Goal: Book appointment/travel/reservation

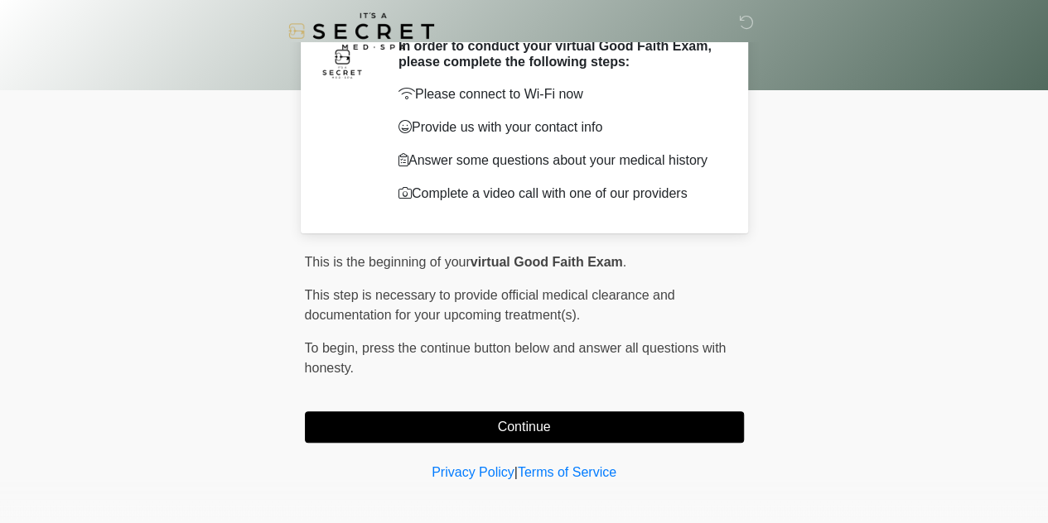
scroll to position [76, 0]
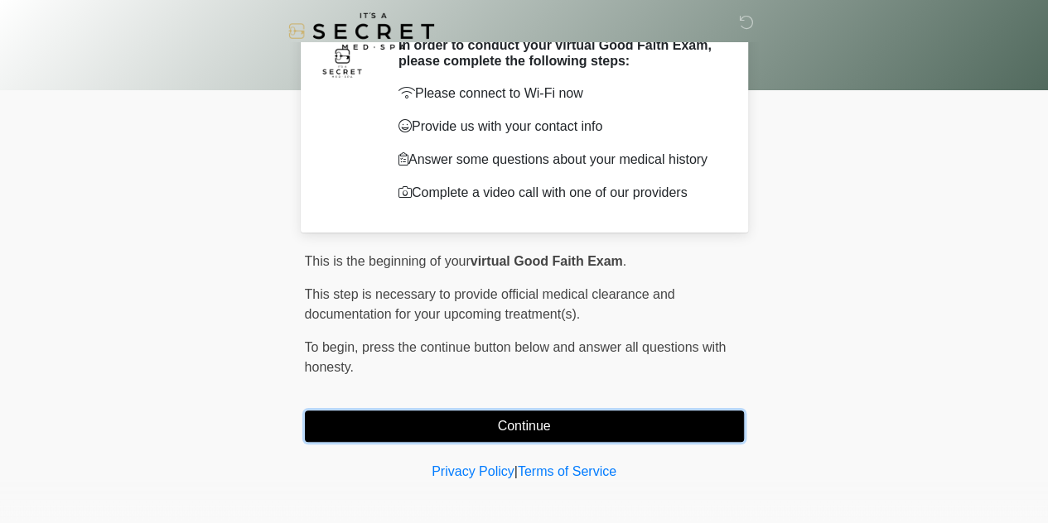
click at [564, 424] on button "Continue" at bounding box center [524, 426] width 439 height 31
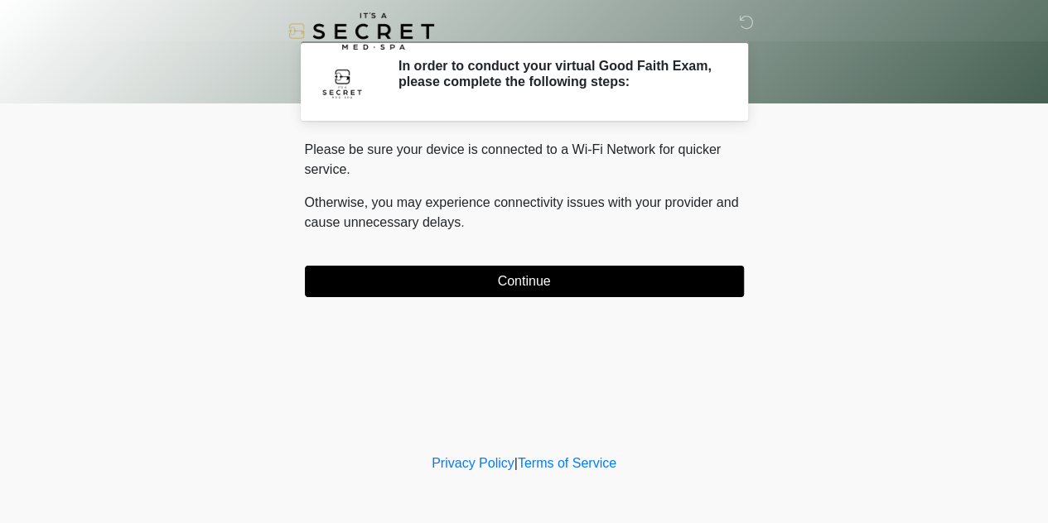
scroll to position [0, 0]
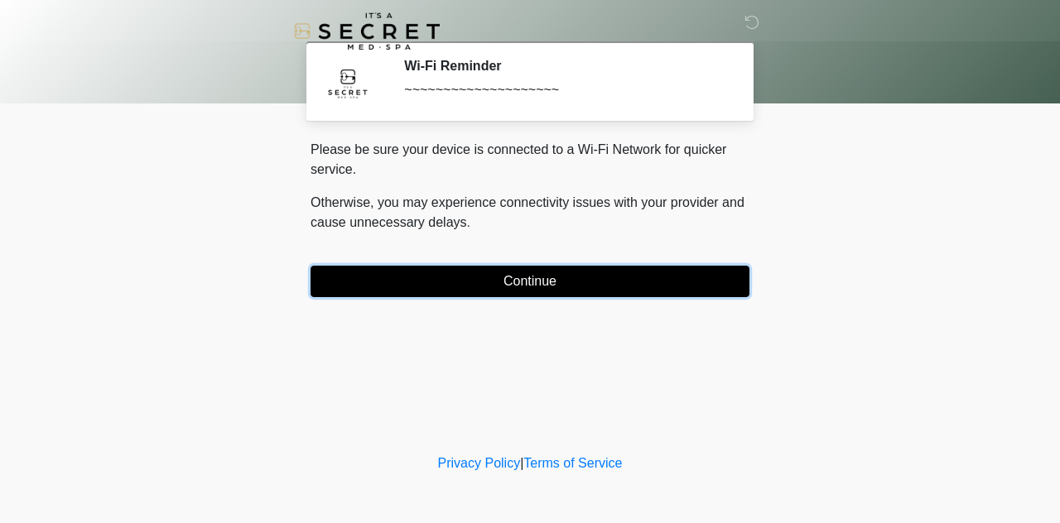
click at [546, 288] on button "Continue" at bounding box center [530, 281] width 439 height 31
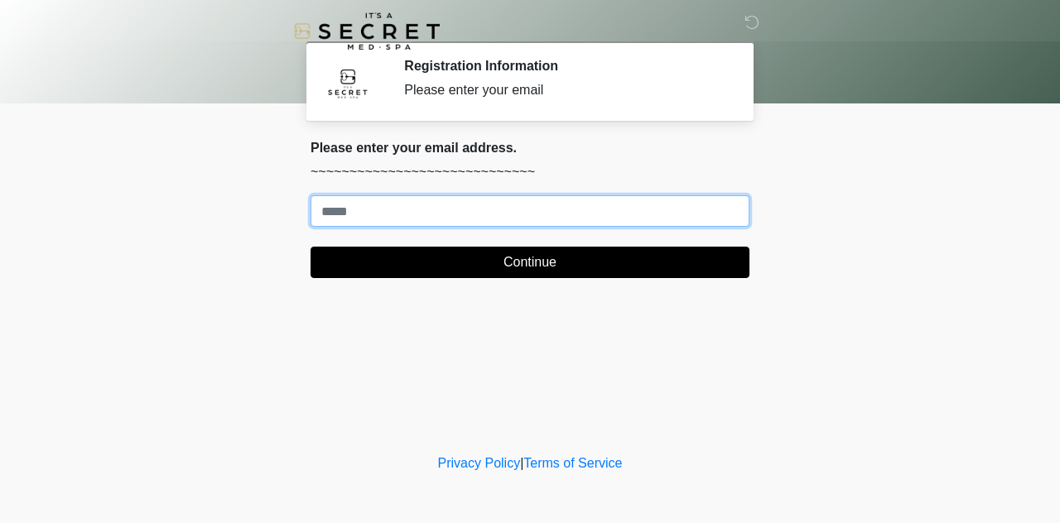
click at [460, 220] on input "Where should we email your treatment plan?" at bounding box center [530, 210] width 439 height 31
type input "**********"
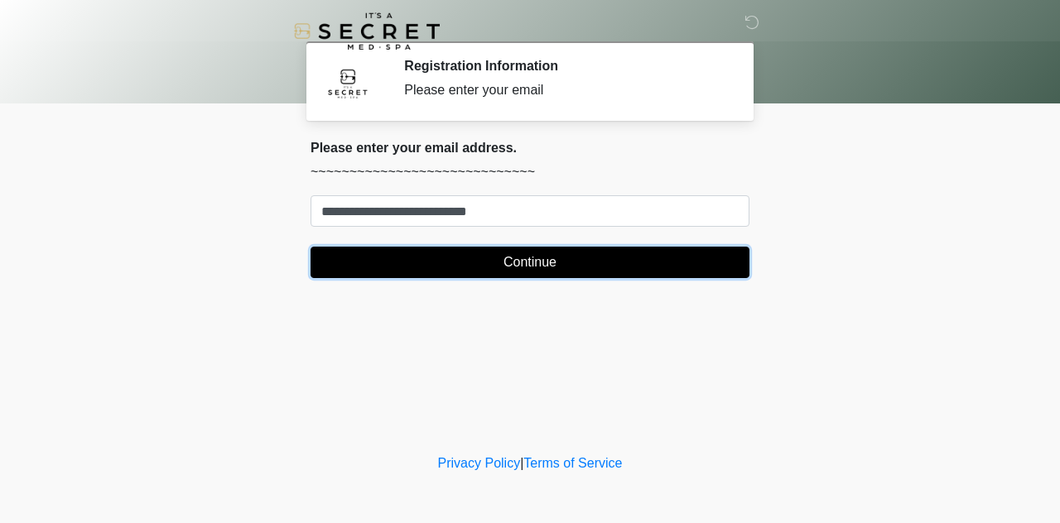
click at [451, 268] on button "Continue" at bounding box center [530, 262] width 439 height 31
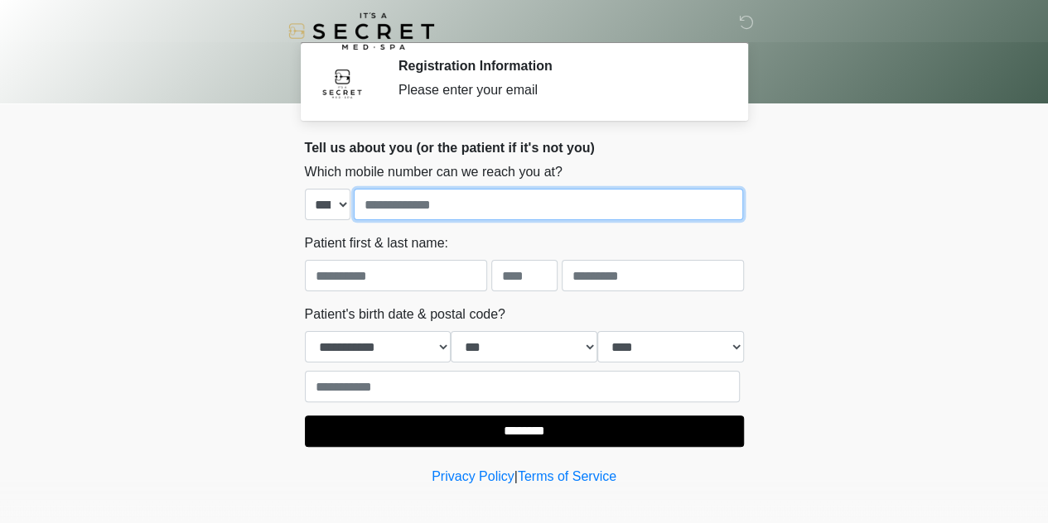
click at [432, 208] on input "tel" at bounding box center [548, 204] width 389 height 31
type input "**********"
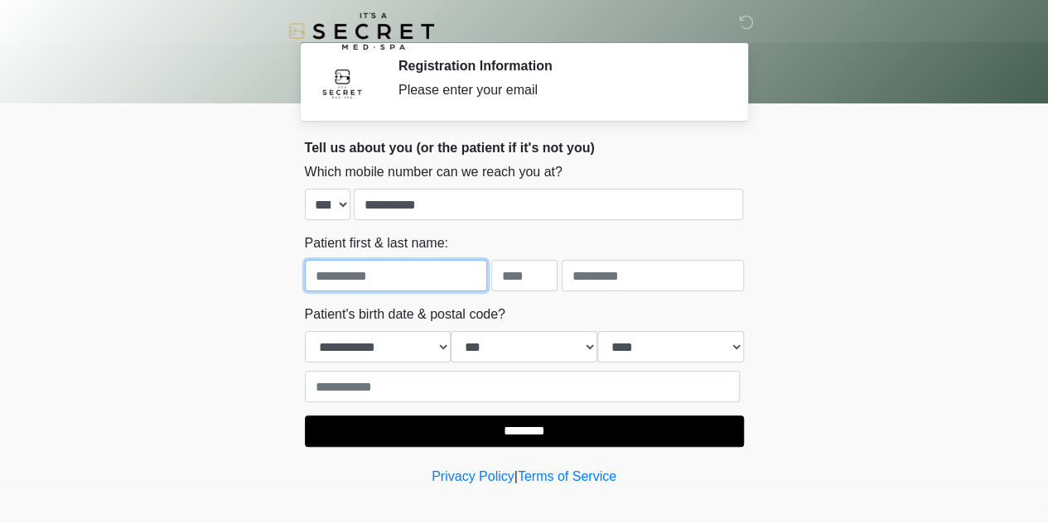
click at [455, 271] on input "text" at bounding box center [396, 275] width 182 height 31
type input "****"
type input "*"
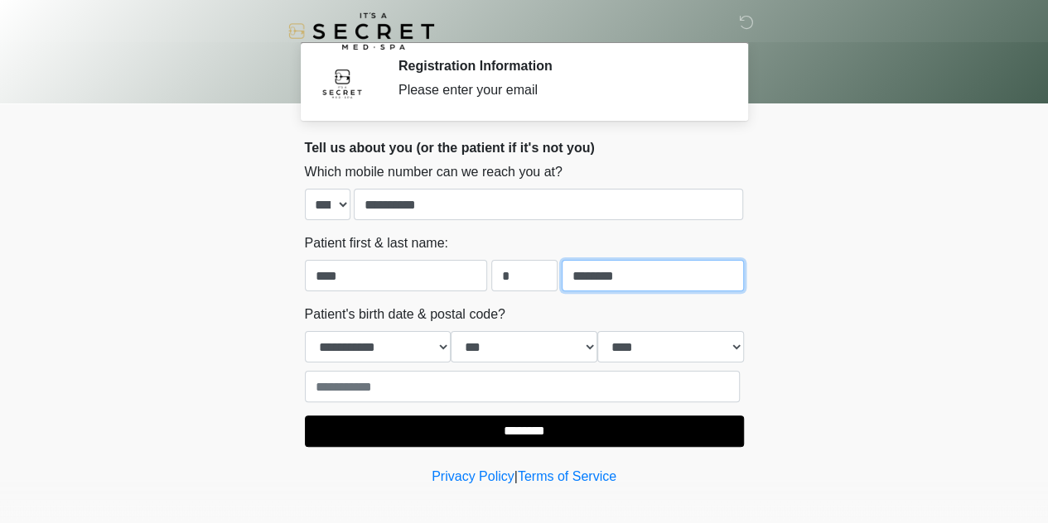
type input "********"
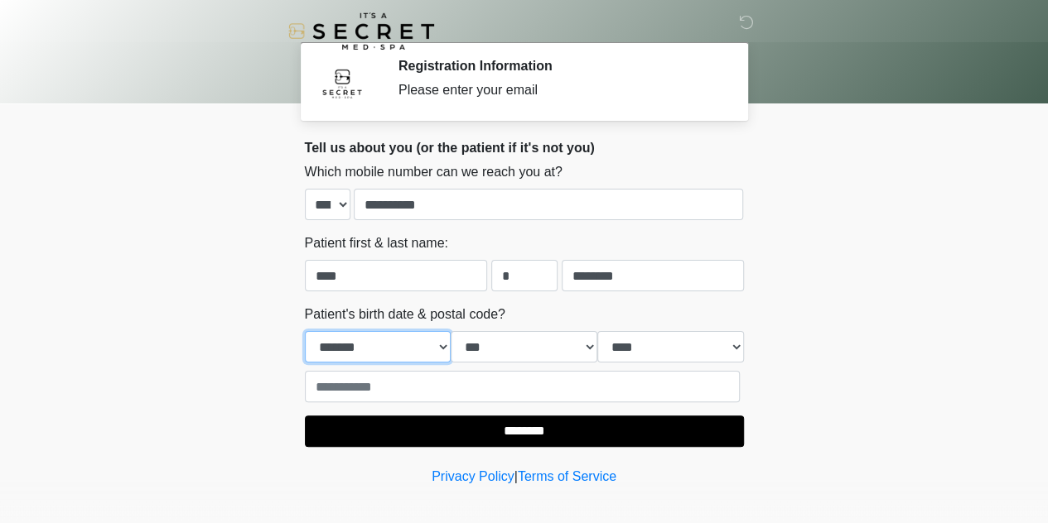
select select "*"
select select "**"
select select "****"
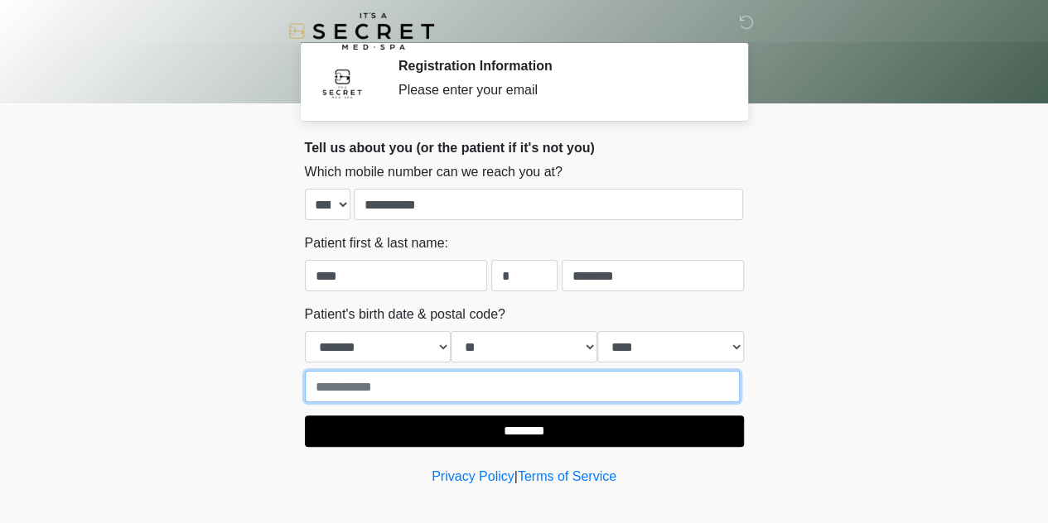
click at [418, 384] on input "text" at bounding box center [522, 386] width 435 height 31
type input "*****"
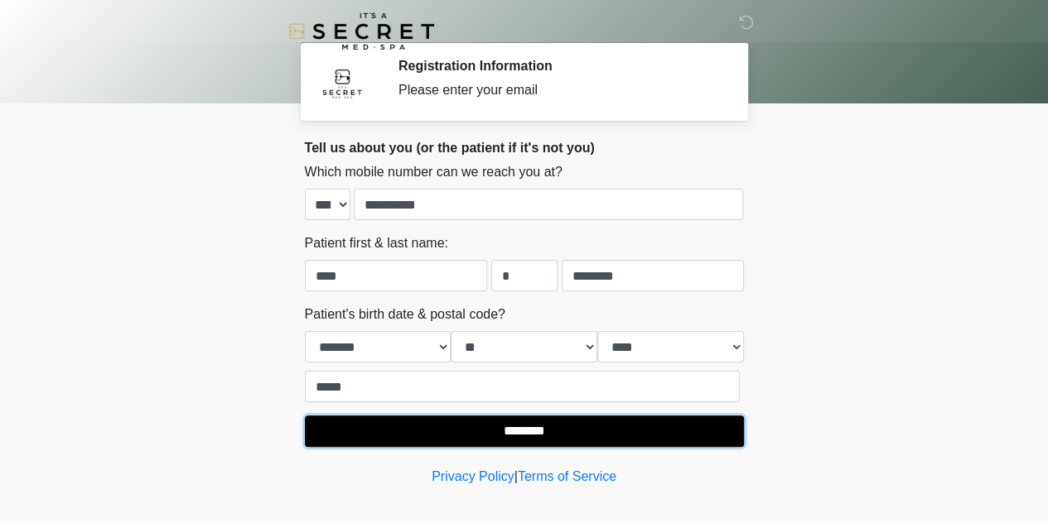
click at [359, 430] on input "********" at bounding box center [524, 431] width 439 height 31
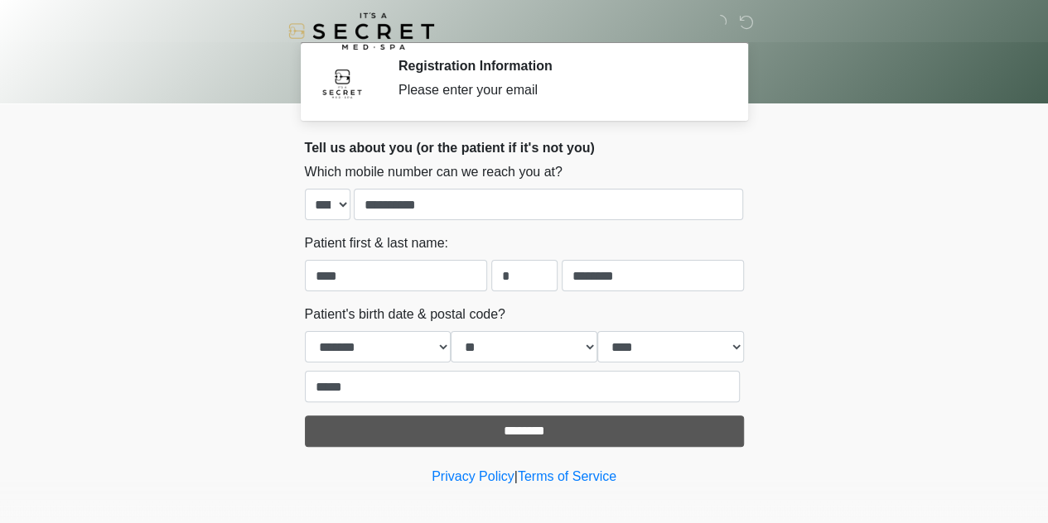
scroll to position [12, 0]
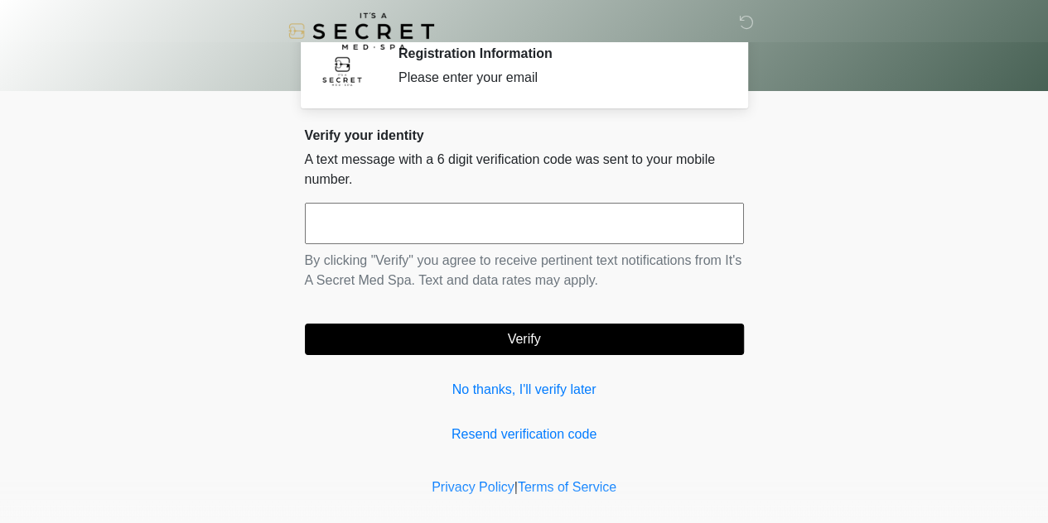
click at [552, 420] on div "Verify your identity A text message with a 6 digit verification code was sent t…" at bounding box center [524, 286] width 439 height 317
click at [593, 237] on input "text" at bounding box center [524, 223] width 439 height 41
click at [534, 437] on link "Resend verification code" at bounding box center [524, 435] width 439 height 20
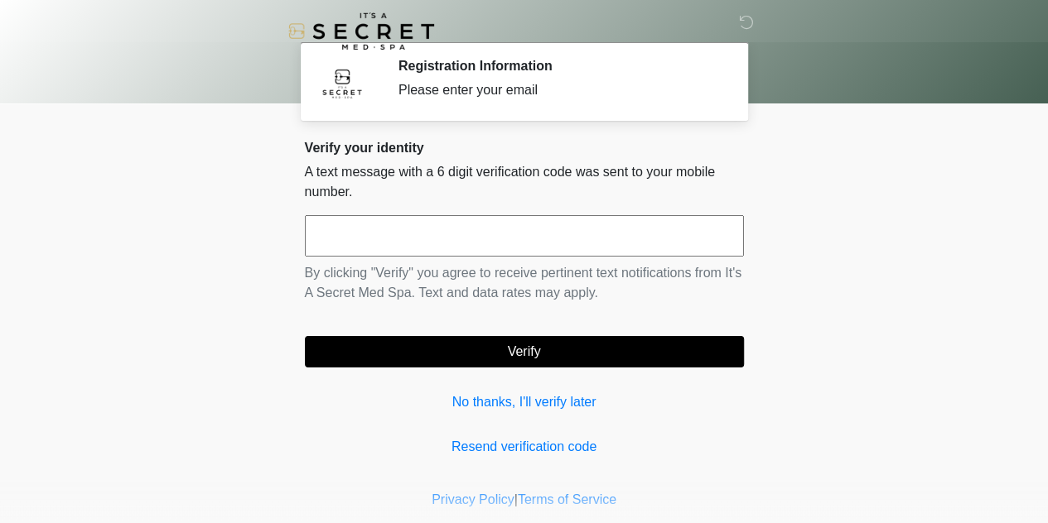
click at [513, 405] on link "No thanks, I'll verify later" at bounding box center [524, 403] width 439 height 20
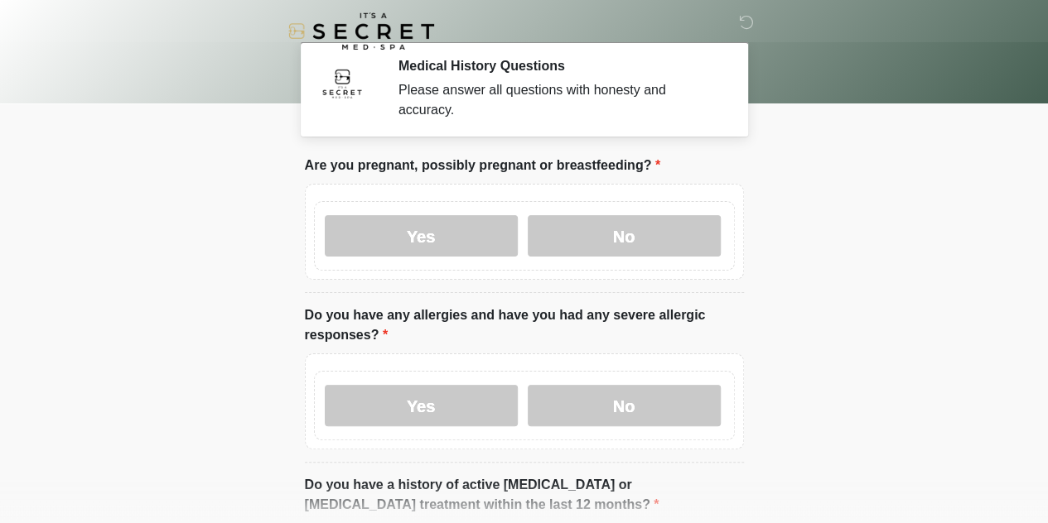
click at [630, 223] on label "No" at bounding box center [624, 235] width 193 height 41
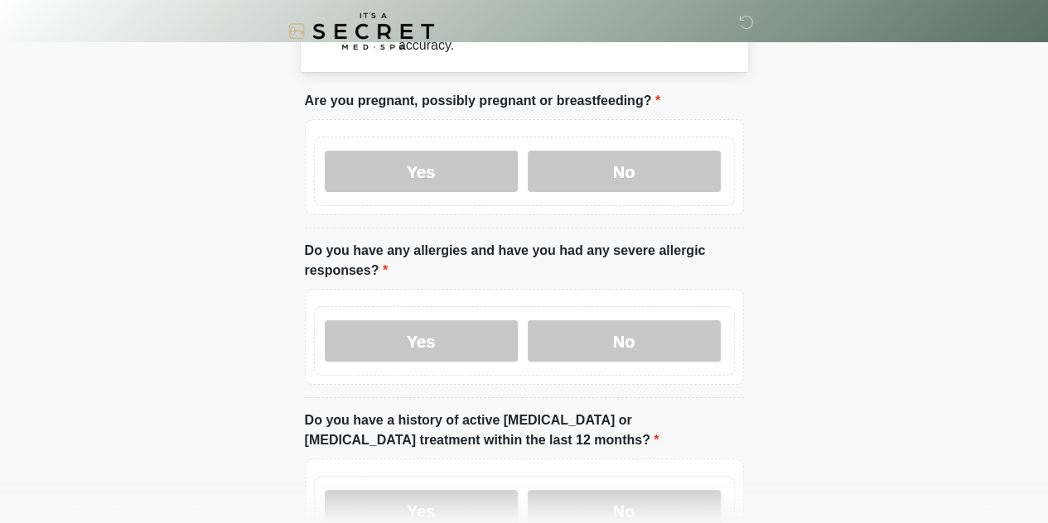
scroll to position [122, 0]
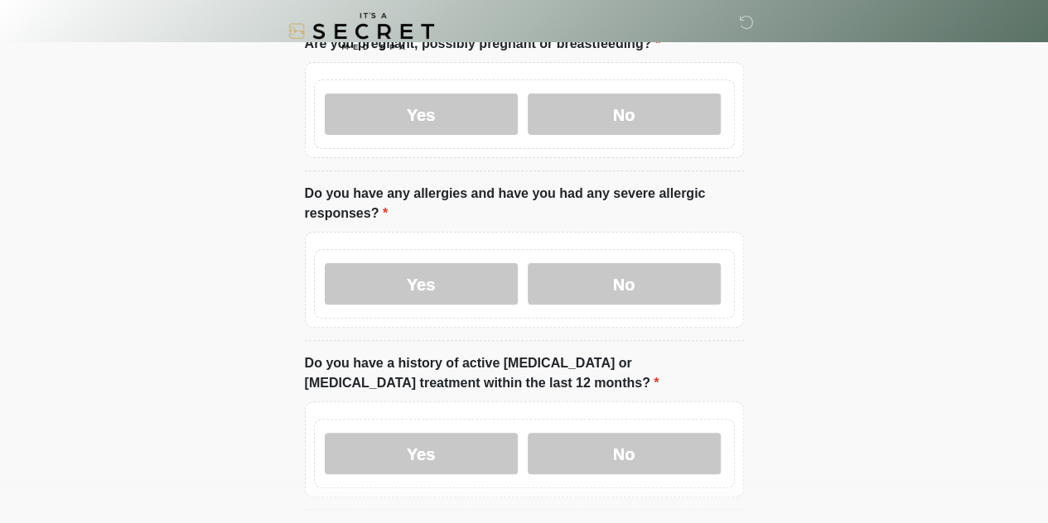
click at [626, 268] on label "No" at bounding box center [624, 283] width 193 height 41
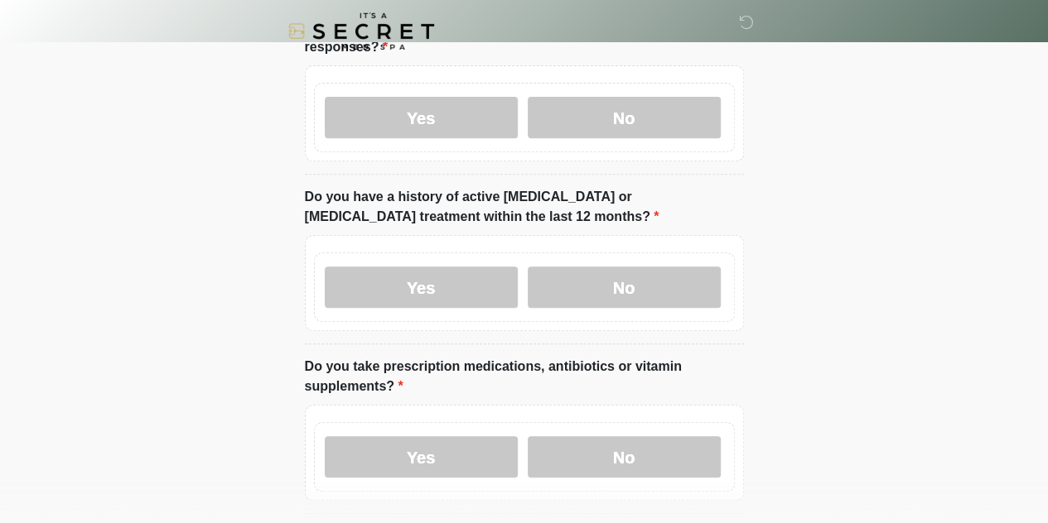
scroll to position [292, 0]
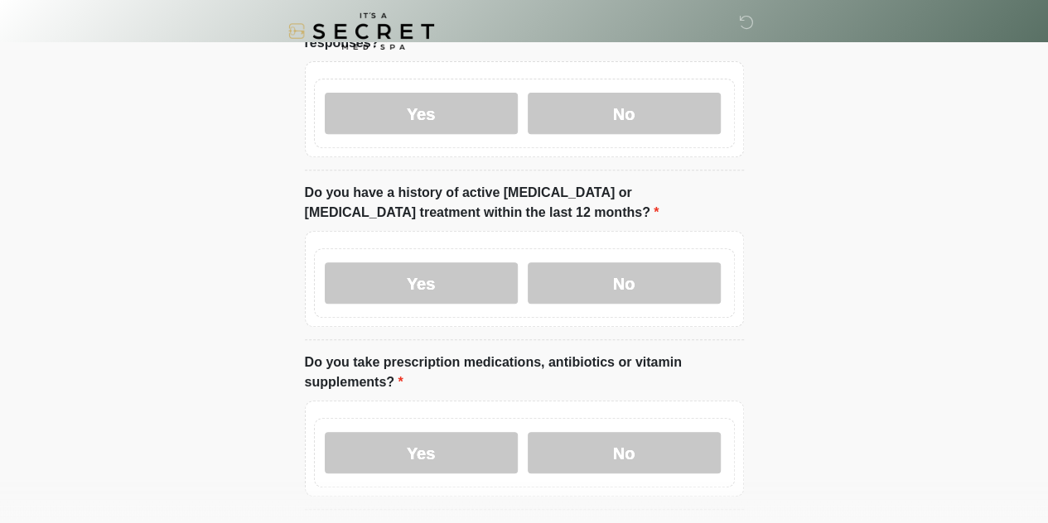
click at [633, 269] on label "No" at bounding box center [624, 283] width 193 height 41
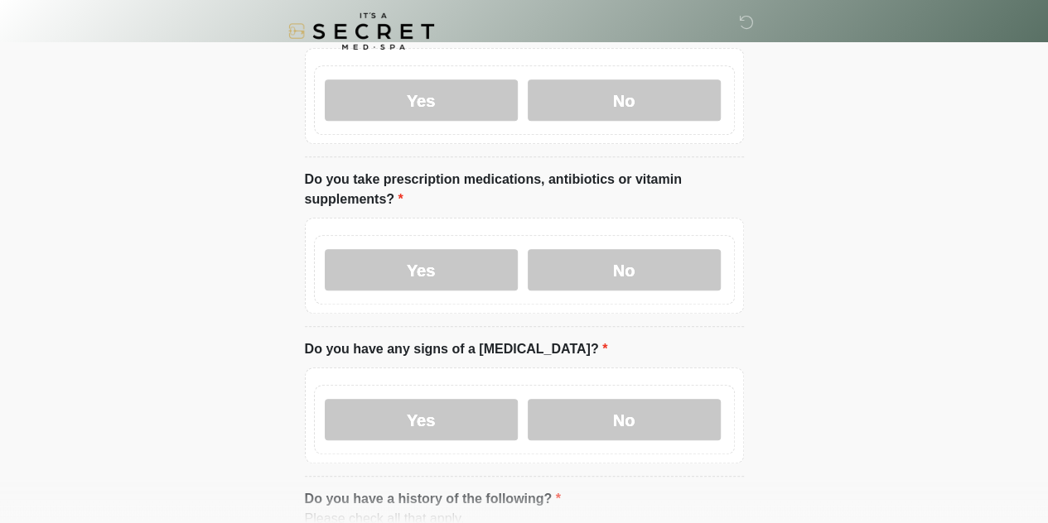
scroll to position [476, 0]
click at [633, 258] on label "No" at bounding box center [624, 268] width 193 height 41
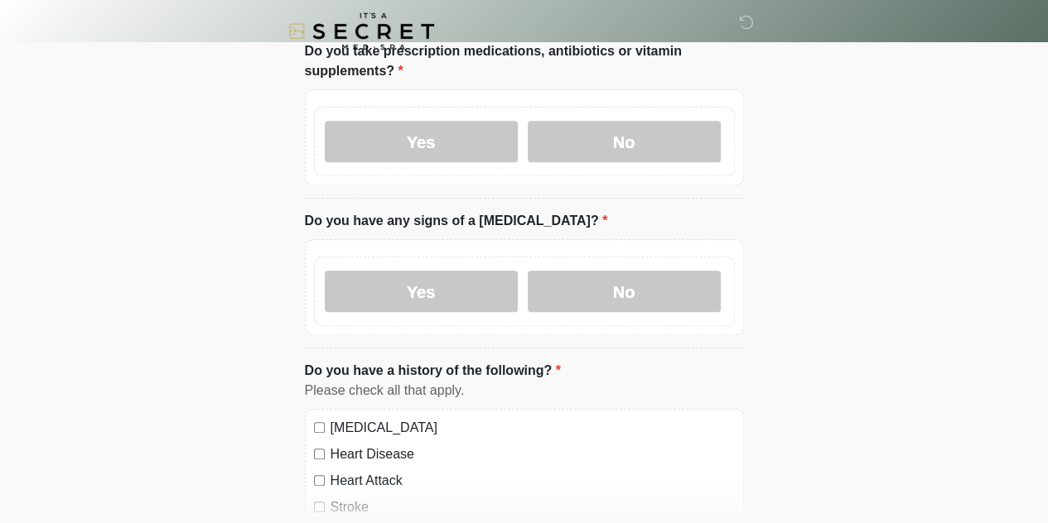
scroll to position [655, 0]
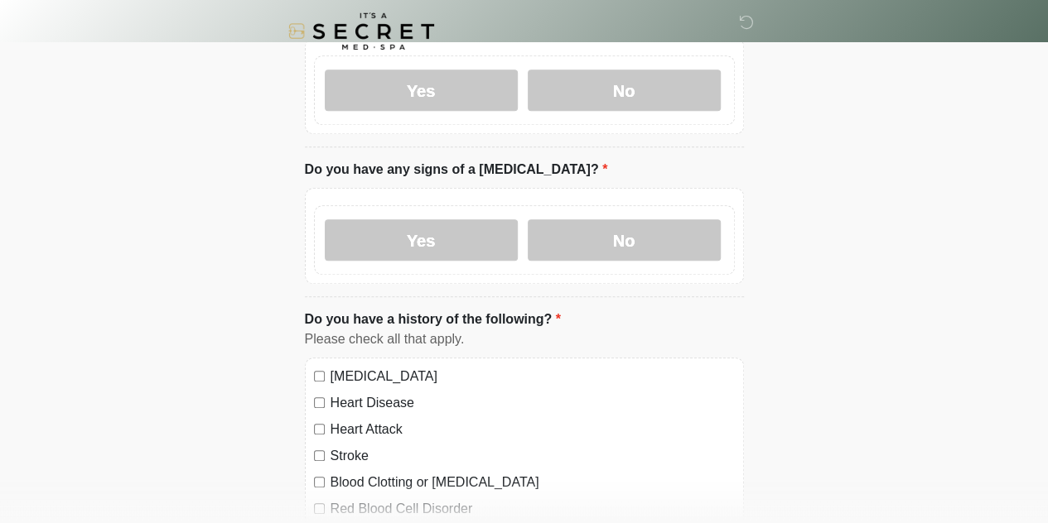
click at [624, 220] on label "No" at bounding box center [624, 240] width 193 height 41
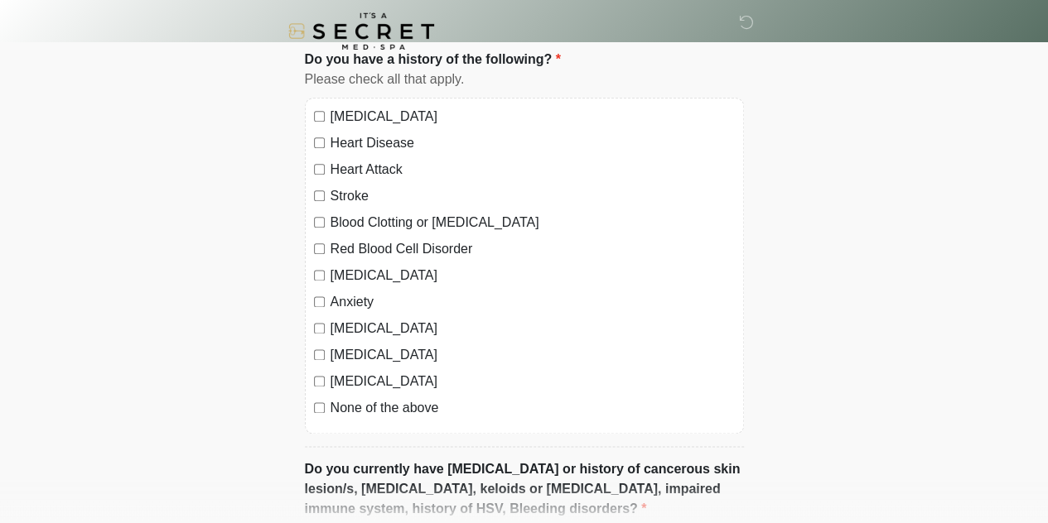
scroll to position [924, 0]
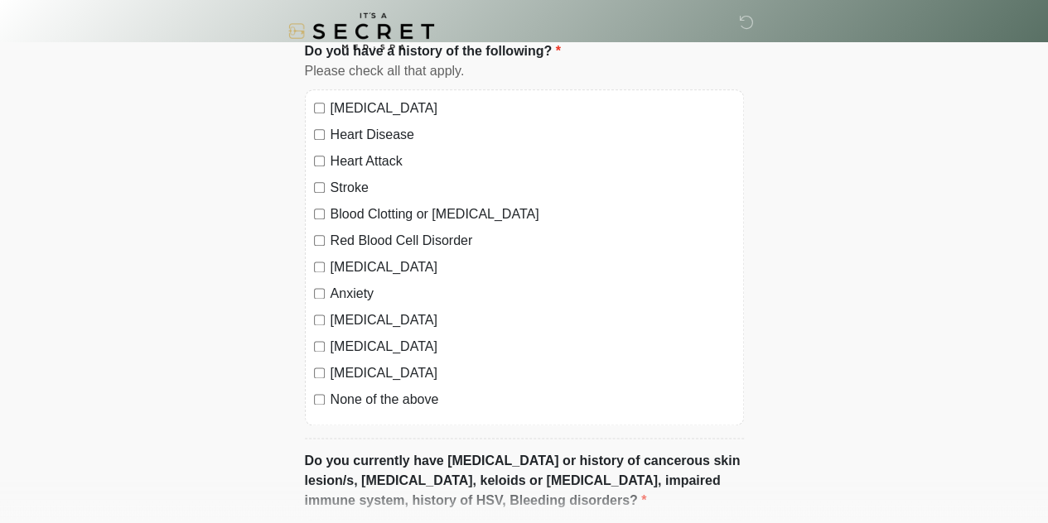
click at [384, 390] on label "None of the above" at bounding box center [532, 400] width 404 height 20
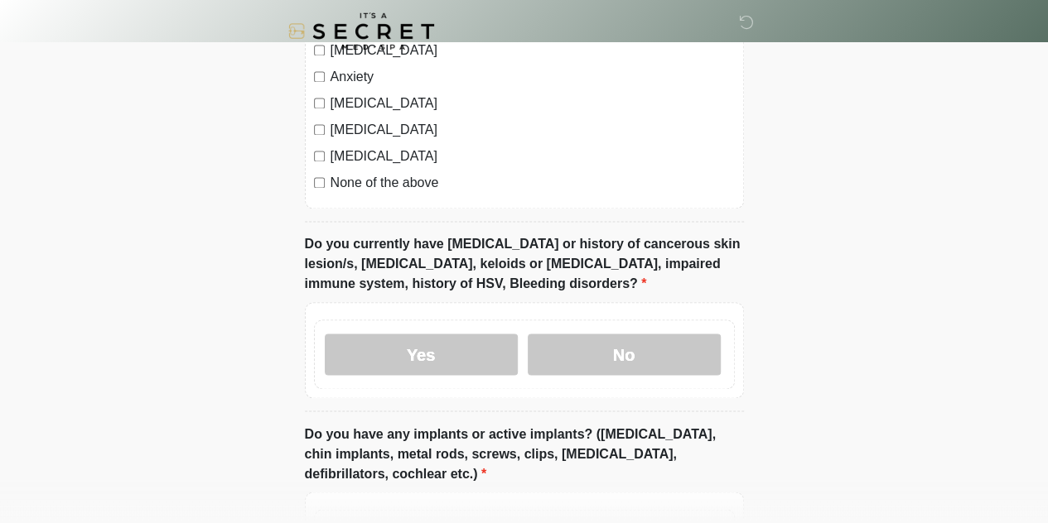
scroll to position [1162, 0]
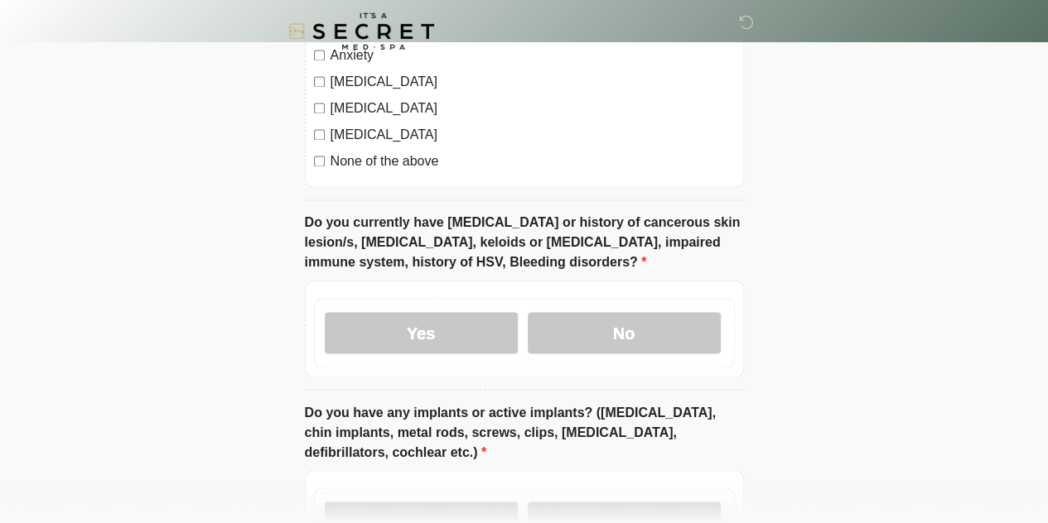
click at [648, 312] on label "No" at bounding box center [624, 332] width 193 height 41
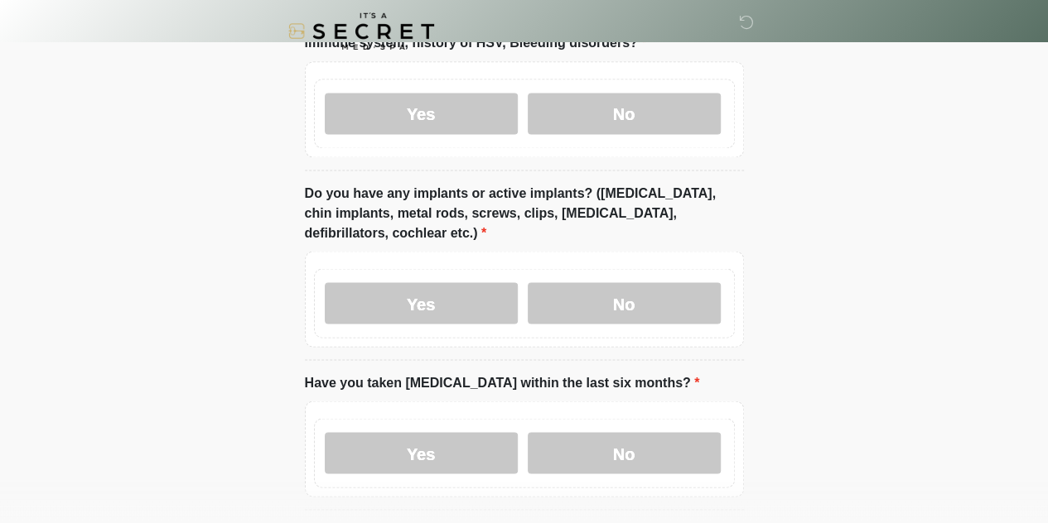
scroll to position [1392, 0]
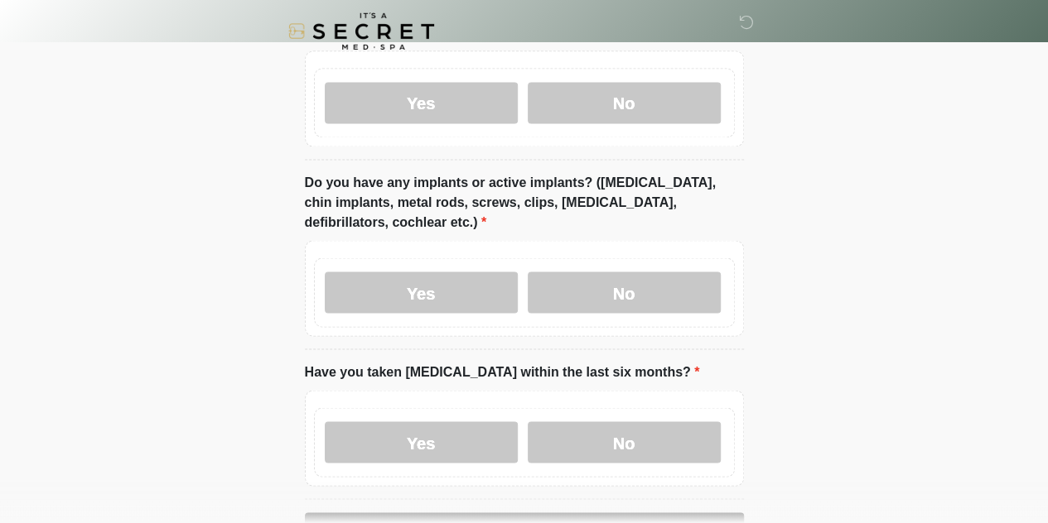
click at [649, 272] on label "No" at bounding box center [624, 292] width 193 height 41
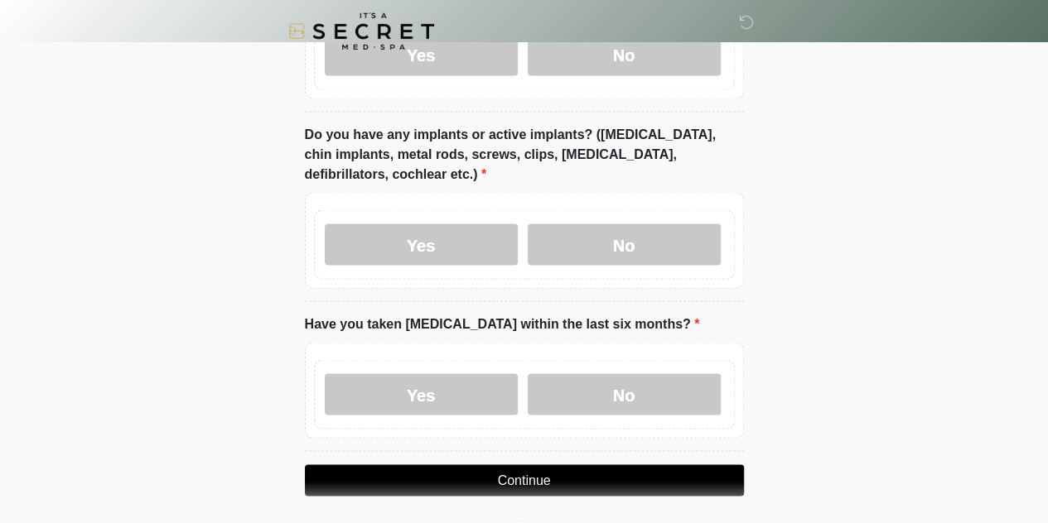
scroll to position [1474, 0]
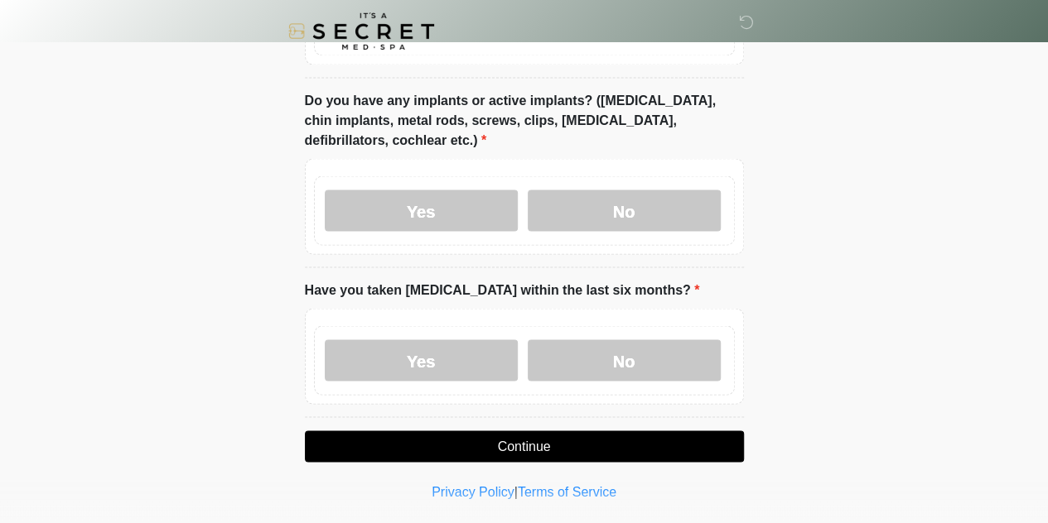
click at [647, 340] on label "No" at bounding box center [624, 360] width 193 height 41
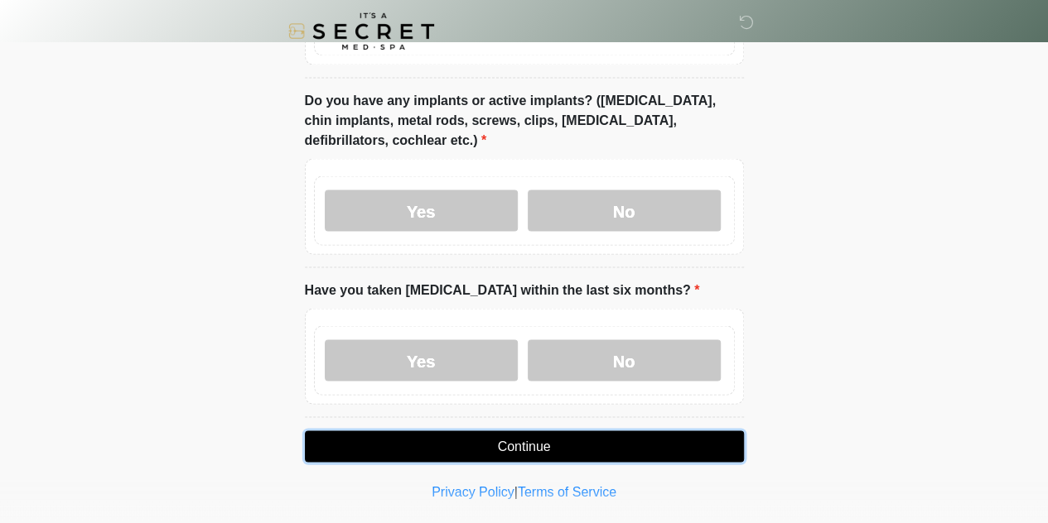
click at [567, 431] on button "Continue" at bounding box center [524, 446] width 439 height 31
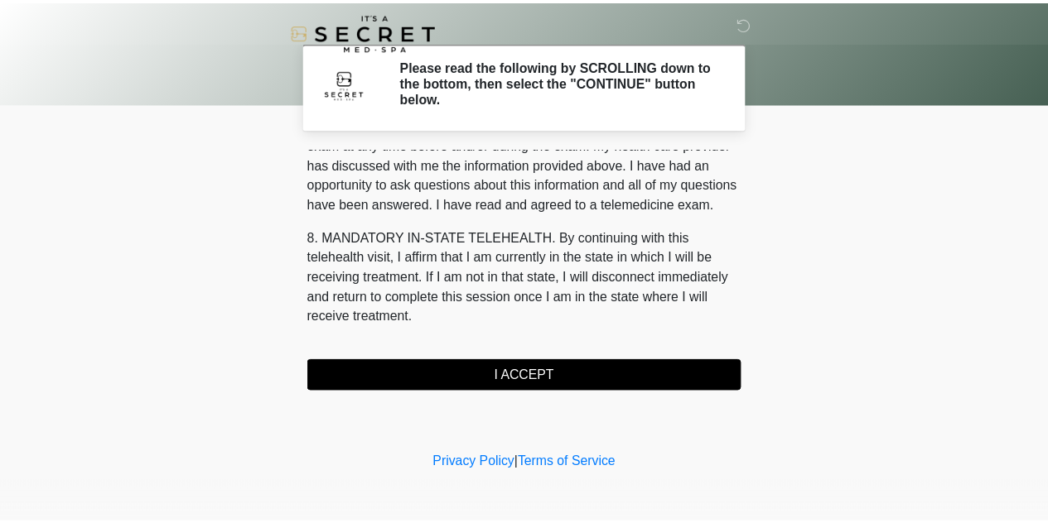
scroll to position [789, 0]
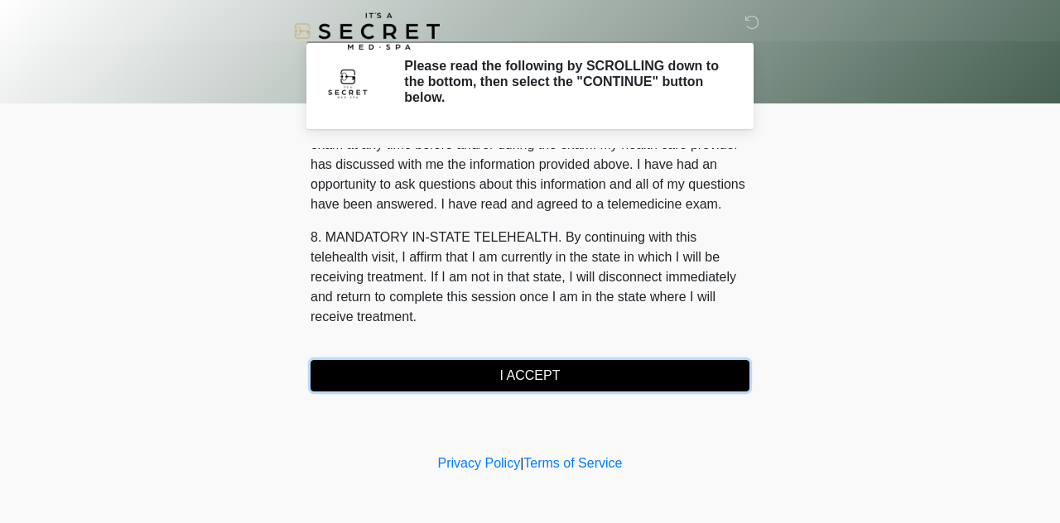
click at [534, 383] on button "I ACCEPT" at bounding box center [530, 375] width 439 height 31
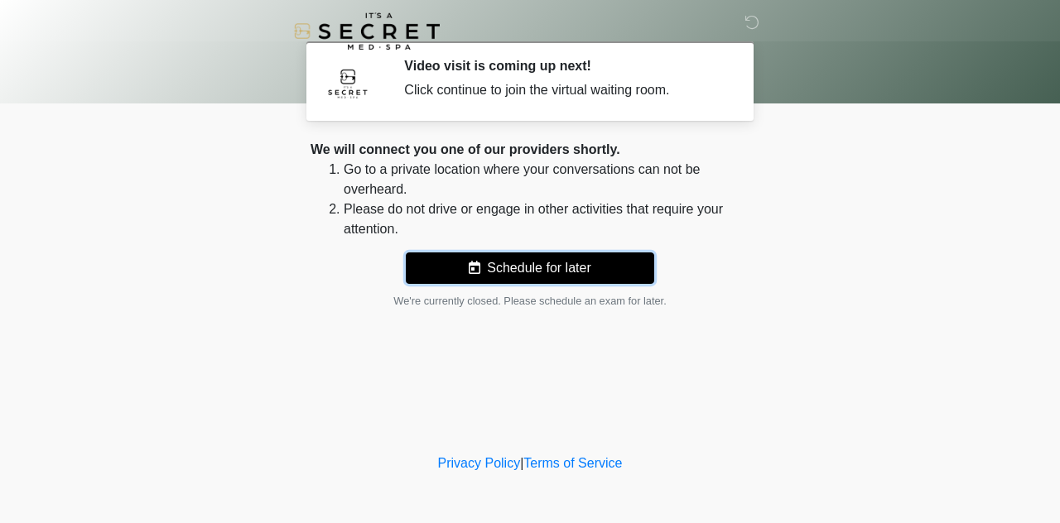
click at [533, 268] on button "Schedule for later" at bounding box center [530, 268] width 248 height 31
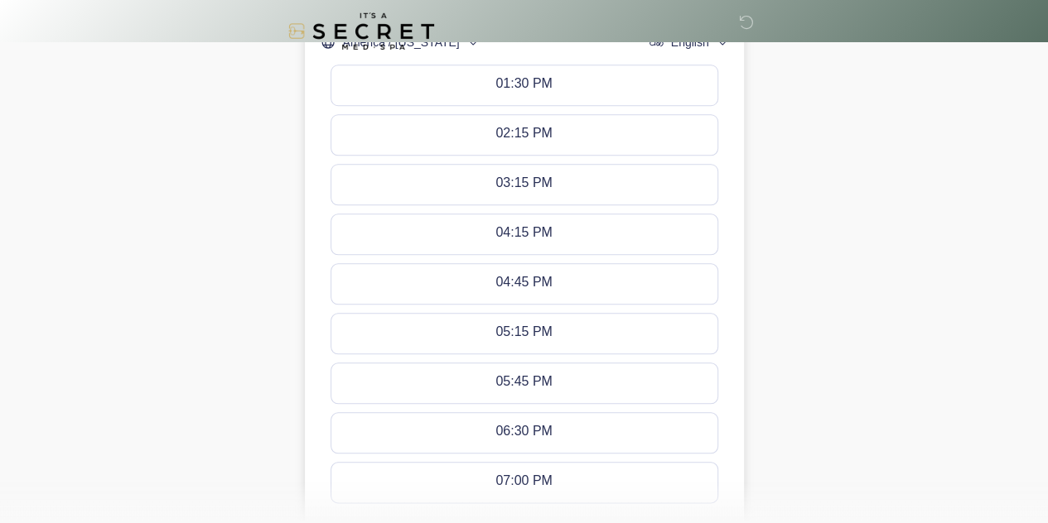
scroll to position [701, 0]
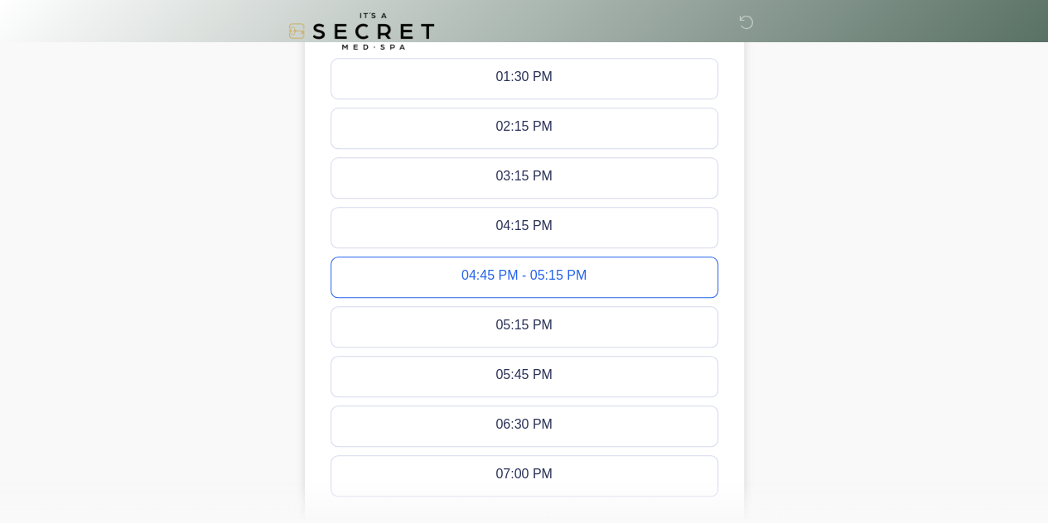
click at [531, 271] on div "04:45 PM - 05:15 PM" at bounding box center [523, 277] width 125 height 18
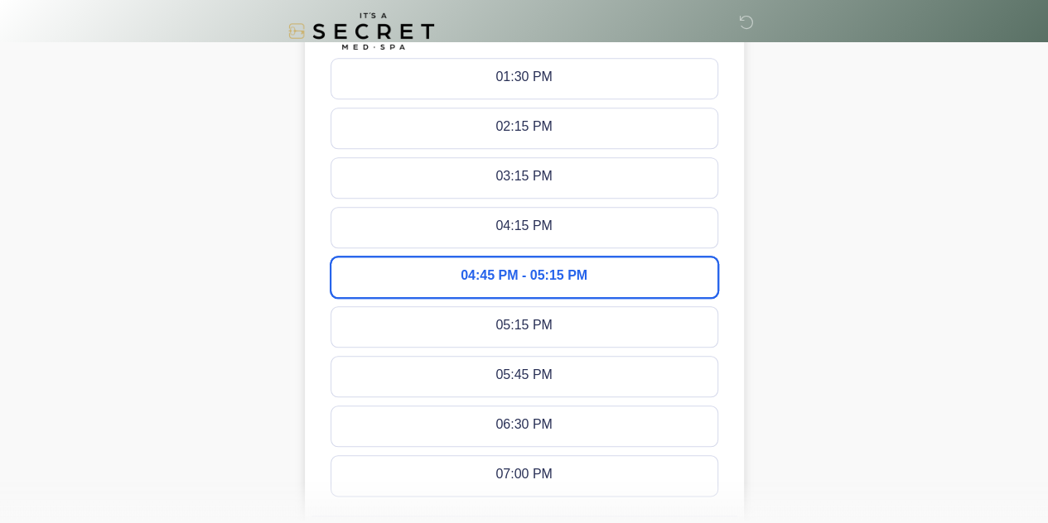
scroll to position [888, 0]
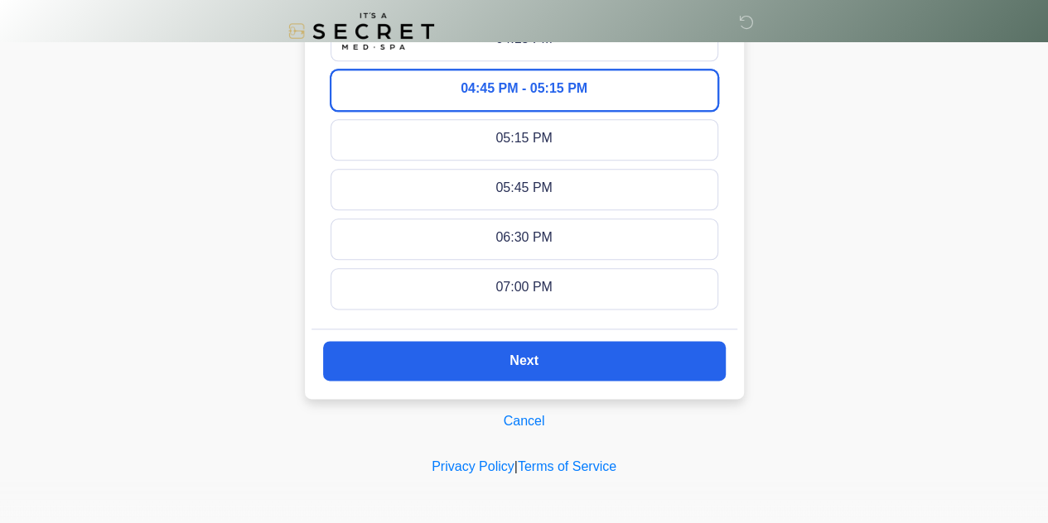
click at [558, 358] on button "Next" at bounding box center [524, 361] width 403 height 40
